Goal: Task Accomplishment & Management: Manage account settings

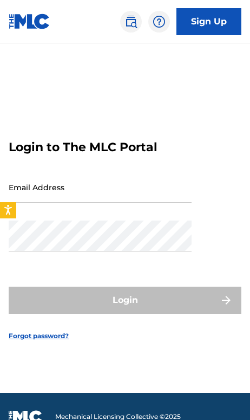
click at [173, 203] on input "Email Address" at bounding box center [100, 187] width 183 height 31
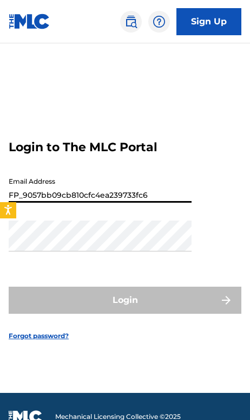
click at [125, 314] on button "Login" at bounding box center [125, 300] width 233 height 27
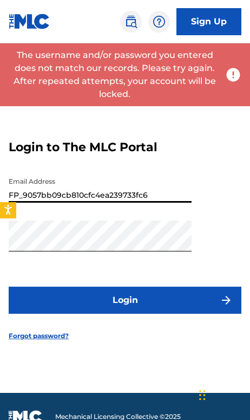
click at [144, 203] on input "FP_9057bb09cb810cfc4ea239733fc6" at bounding box center [100, 187] width 183 height 31
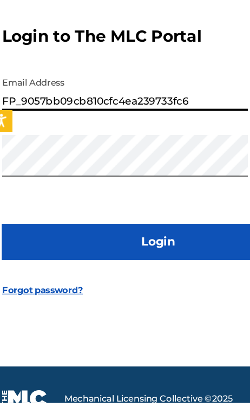
click at [134, 172] on input "FP_9057bb09cb810cfc4ea239733fc6" at bounding box center [100, 187] width 183 height 31
click at [133, 172] on input "FP_9057bb09cb810cfc4ea239733fc6" at bounding box center [100, 187] width 183 height 31
type input "[EMAIL_ADDRESS][DOMAIN_NAME]"
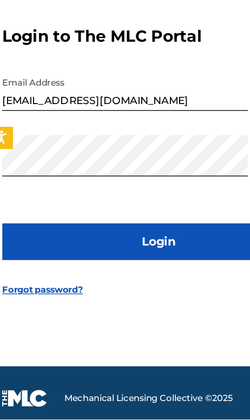
click at [152, 274] on button "Login" at bounding box center [125, 287] width 233 height 27
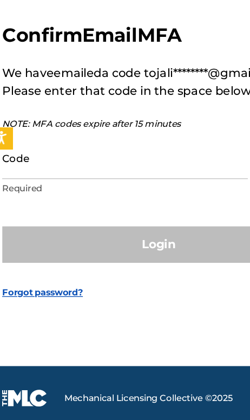
click at [29, 210] on input "Code" at bounding box center [100, 225] width 183 height 31
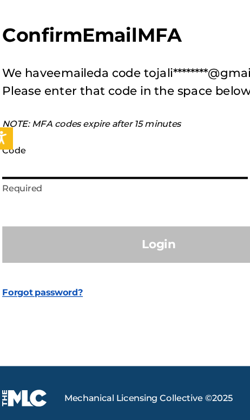
scroll to position [12, 0]
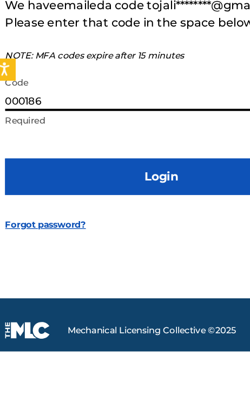
type input "000186"
click at [136, 276] on button "Login" at bounding box center [125, 289] width 233 height 27
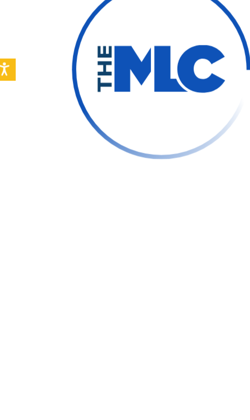
scroll to position [63, 0]
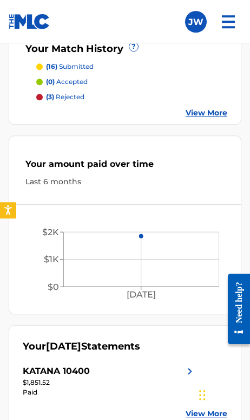
scroll to position [435, 0]
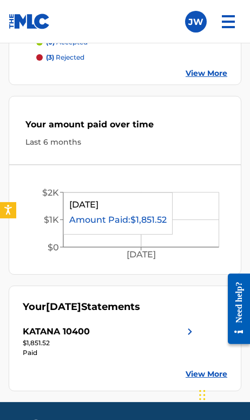
click at [139, 225] on icon "[DATE] $0 $1K $2K" at bounding box center [125, 222] width 232 height 93
click at [172, 223] on icon "[DATE] $0 $1K $2K" at bounding box center [125, 222] width 232 height 93
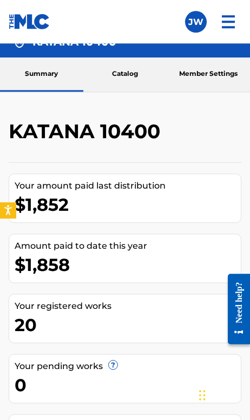
scroll to position [0, 0]
